Goal: Transaction & Acquisition: Purchase product/service

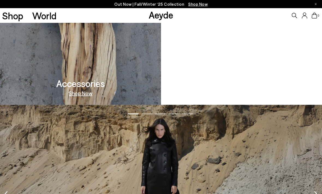
scroll to position [539, 0]
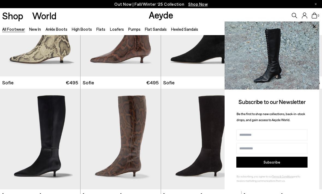
scroll to position [1543, 0]
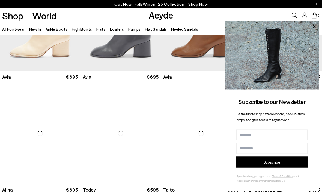
scroll to position [2441, 0]
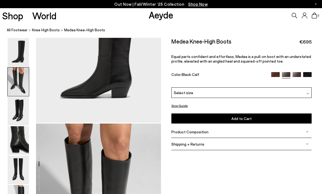
scroll to position [167, 0]
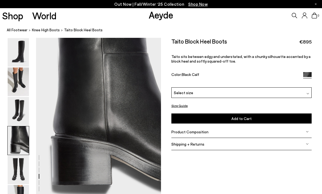
scroll to position [505, 0]
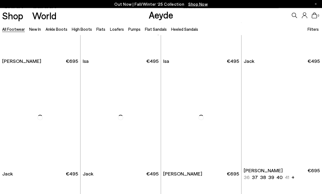
scroll to position [2796, 0]
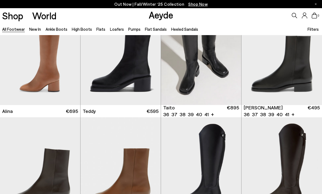
scroll to position [2520, 0]
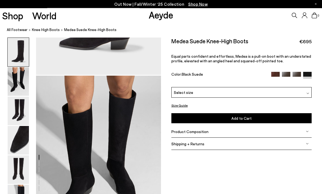
scroll to position [167, 0]
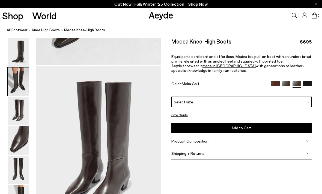
scroll to position [335, 0]
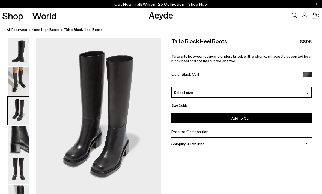
scroll to position [335, 0]
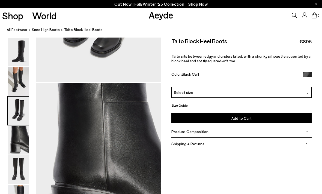
click at [23, 42] on img at bounding box center [18, 52] width 21 height 29
